Goal: Task Accomplishment & Management: Manage account settings

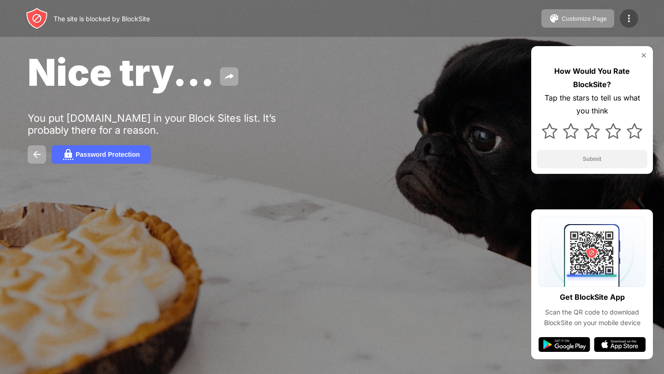
click at [631, 26] on div at bounding box center [628, 18] width 18 height 18
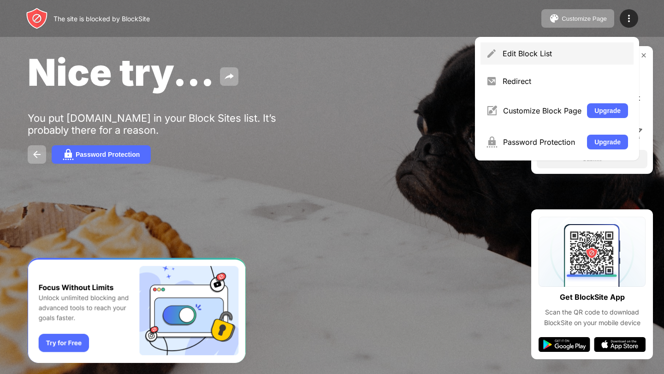
click at [553, 55] on div "Edit Block List" at bounding box center [564, 53] width 125 height 9
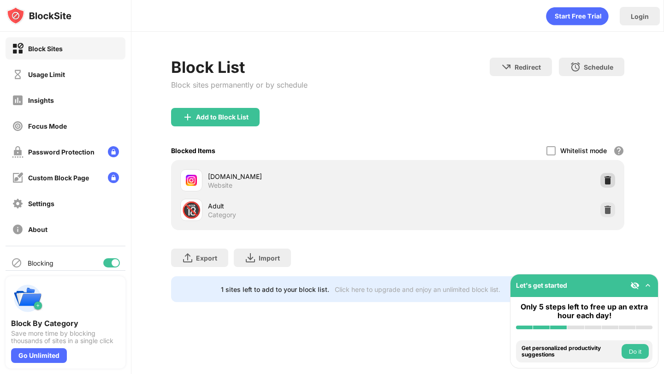
click at [610, 175] on div at bounding box center [607, 180] width 15 height 15
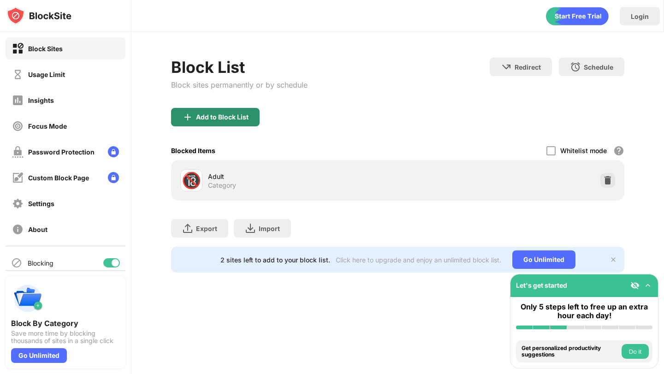
click at [208, 122] on div "Add to Block List" at bounding box center [215, 117] width 88 height 18
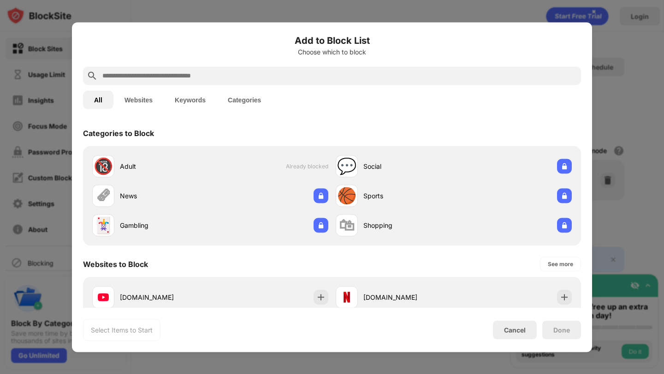
click at [259, 76] on input "text" at bounding box center [339, 75] width 476 height 11
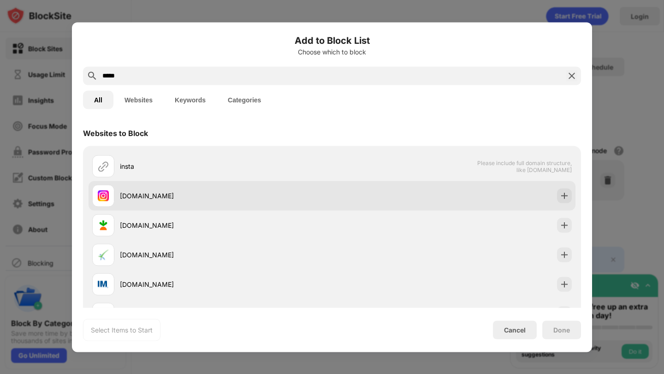
type input "*****"
click at [186, 197] on div "[DOMAIN_NAME]" at bounding box center [226, 196] width 212 height 10
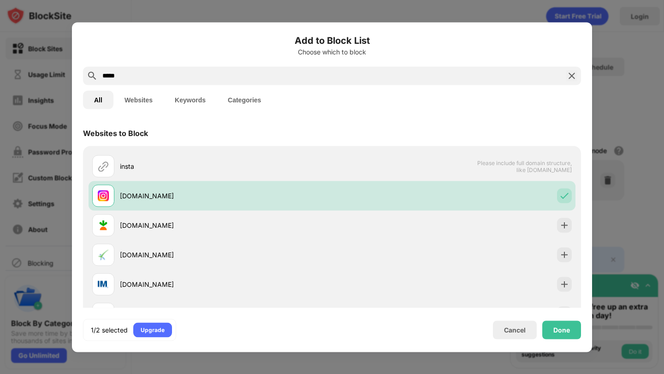
click at [569, 330] on div "Done" at bounding box center [561, 329] width 17 height 7
